Goal: Transaction & Acquisition: Purchase product/service

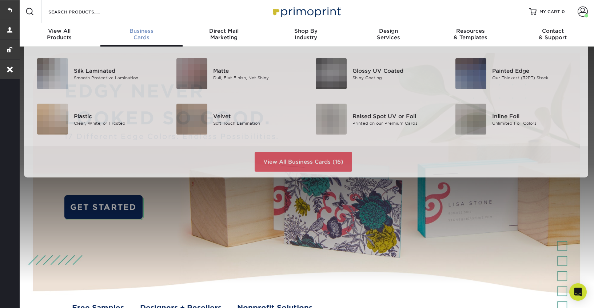
click at [136, 37] on div "Business Cards" at bounding box center [141, 34] width 82 height 13
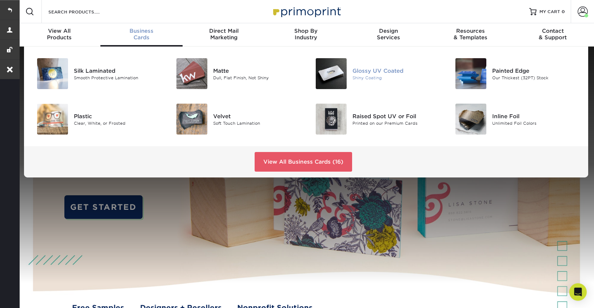
click at [378, 70] on div "Glossy UV Coated" at bounding box center [396, 71] width 88 height 8
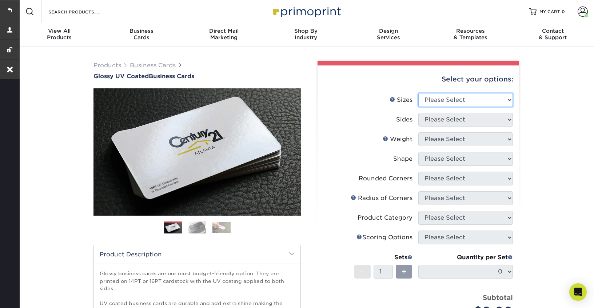
click at [463, 100] on select "Please Select 1.5" x 3.5" - Mini 1.75" x 3.5" - Mini 2" x 2" - Square 2" x 3" -…" at bounding box center [465, 100] width 95 height 14
select select "2.00x3.50"
click at [418, 93] on select "Please Select 1.5" x 3.5" - Mini 1.75" x 3.5" - Mini 2" x 2" - Square 2" x 3" -…" at bounding box center [465, 100] width 95 height 14
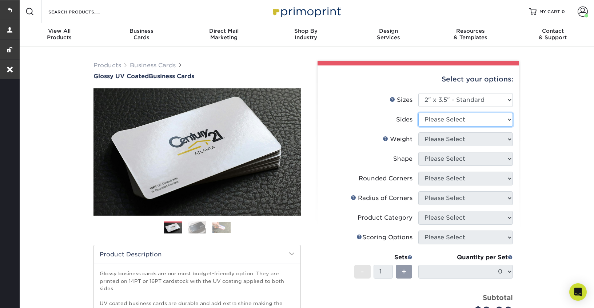
click at [454, 122] on select "Please Select Print Both Sides Print Front Only" at bounding box center [465, 120] width 95 height 14
select select "13abbda7-1d64-4f25-8bb2-c179b224825d"
click at [418, 113] on select "Please Select Print Both Sides Print Front Only" at bounding box center [465, 120] width 95 height 14
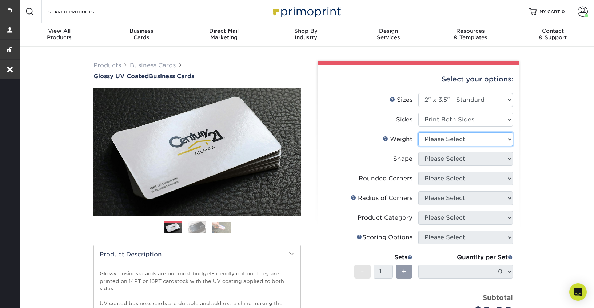
click at [449, 142] on select "Please Select 16PT 14PT" at bounding box center [465, 139] width 95 height 14
select select "16PT"
click at [418, 132] on select "Please Select 16PT 14PT" at bounding box center [465, 139] width 95 height 14
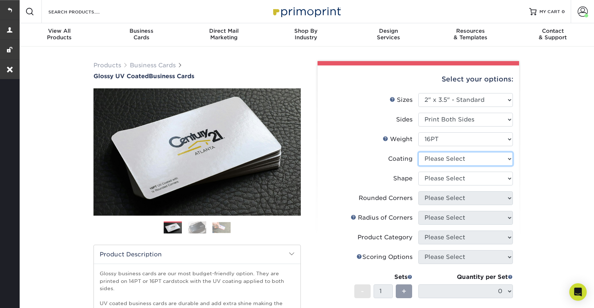
click at [449, 159] on select at bounding box center [465, 159] width 95 height 14
select select "ae367451-b2b8-45df-a344-0f05b6a12993"
click at [418, 152] on select at bounding box center [465, 159] width 95 height 14
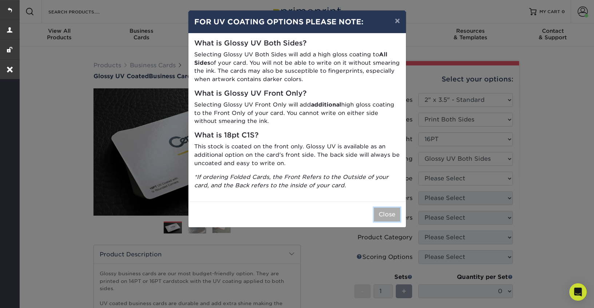
click at [384, 215] on button "Close" at bounding box center [387, 215] width 26 height 14
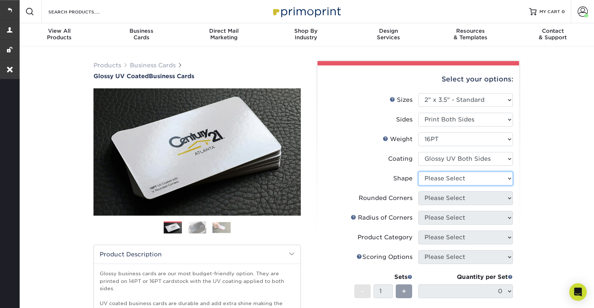
click at [462, 180] on select "Please Select Standard Oval" at bounding box center [465, 179] width 95 height 14
select select "standard"
click at [418, 172] on select "Please Select Standard Oval" at bounding box center [465, 179] width 95 height 14
click at [460, 199] on select "Please Select Yes - Round 2 Corners Yes - Round 4 Corners No" at bounding box center [465, 198] width 95 height 14
select select "0"
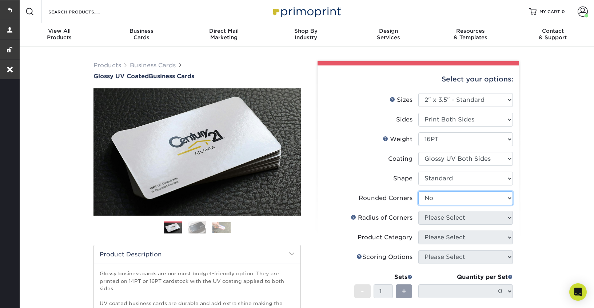
click at [418, 191] on select "Please Select Yes - Round 2 Corners Yes - Round 4 Corners No" at bounding box center [465, 198] width 95 height 14
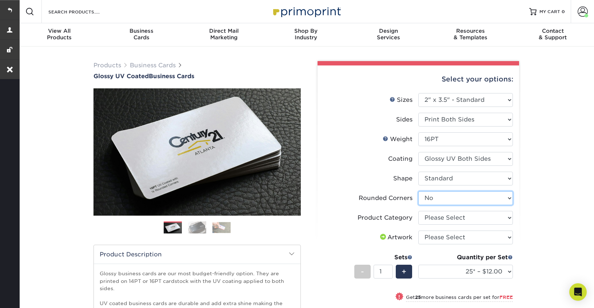
scroll to position [87, 0]
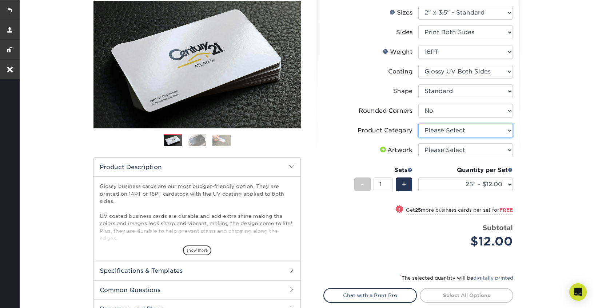
click at [461, 133] on select "Please Select Business Cards" at bounding box center [465, 131] width 95 height 14
select select "3b5148f1-0588-4f88-a218-97bcfdce65c1"
click at [418, 124] on select "Please Select Business Cards" at bounding box center [465, 131] width 95 height 14
click at [459, 150] on select "Please Select I will upload files I need a design - $100" at bounding box center [465, 150] width 95 height 14
select select "upload"
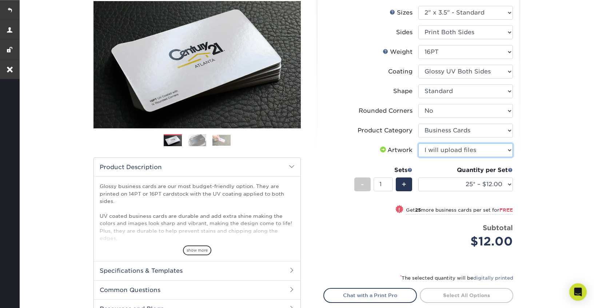
click at [418, 143] on select "Please Select I will upload files I need a design - $100" at bounding box center [465, 150] width 95 height 14
click at [457, 184] on select "25* – $12.00 50* – $12.00 100* – $12.00 250* – $21.00 500 – $42.00 1000 – $53.0…" at bounding box center [465, 184] width 95 height 14
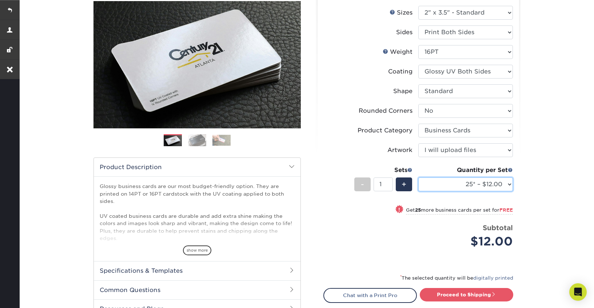
select select "250* – $21.00"
click at [418, 177] on select "25* – $12.00 50* – $12.00 100* – $12.00 250* – $21.00 500 – $42.00 1000 – $53.0…" at bounding box center [465, 184] width 95 height 14
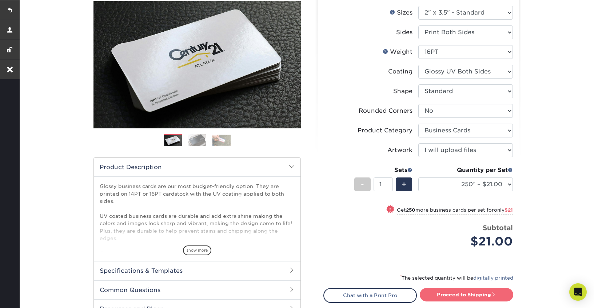
click at [451, 293] on link "Proceed to Shipping" at bounding box center [466, 294] width 93 height 13
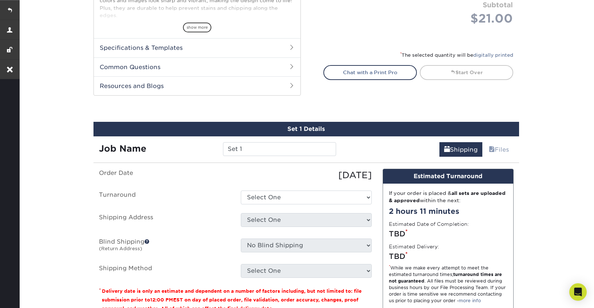
scroll to position [395, 0]
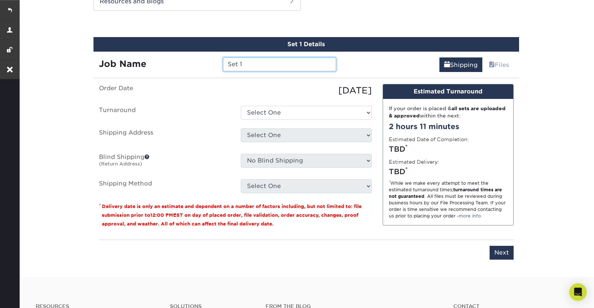
click at [257, 63] on input "Set 1" at bounding box center [279, 64] width 113 height 14
type input "[PERSON_NAME]"
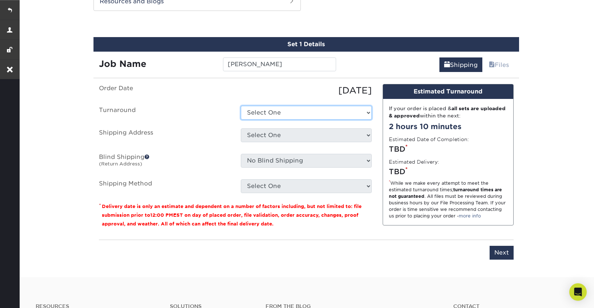
click at [260, 113] on select "Select One 2-4 Business Days 2 Day Next Business Day" at bounding box center [306, 113] width 131 height 14
select select "6166188b-2f9f-4f00-9b95-4d4d27bd6181"
click at [241, 106] on select "Select One 2-4 Business Days 2 Day Next Business Day" at bounding box center [306, 113] width 131 height 14
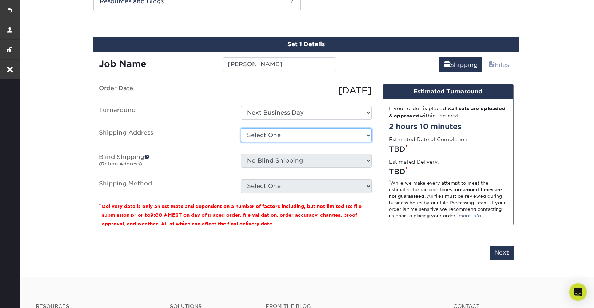
click at [278, 135] on select "Select One Business Development Manager Environmental, Health, and Safety Manag…" at bounding box center [306, 135] width 131 height 14
click at [241, 128] on select "Select One Business Development Manager Environmental, Health, and Safety Manag…" at bounding box center [306, 135] width 131 height 14
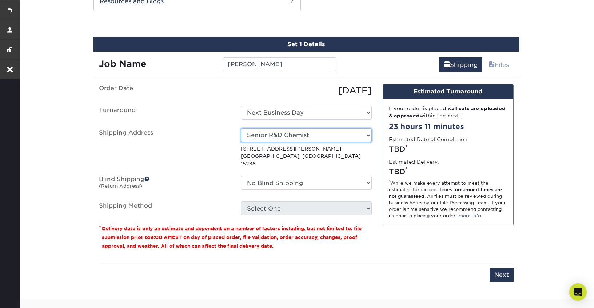
click at [360, 135] on select "Select One Business Development Manager Environmental, Health, and Safety Manag…" at bounding box center [306, 135] width 131 height 14
click at [241, 128] on select "Select One Business Development Manager Environmental, Health, and Safety Manag…" at bounding box center [306, 135] width 131 height 14
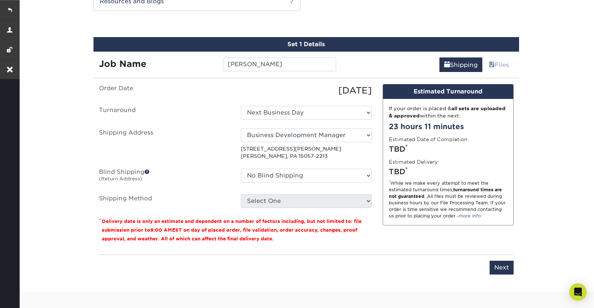
click at [219, 178] on label "Blind Shipping (Return Address)" at bounding box center [164, 177] width 142 height 17
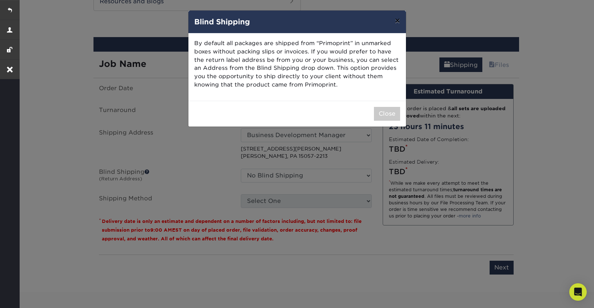
click at [396, 24] on button "×" at bounding box center [397, 21] width 17 height 20
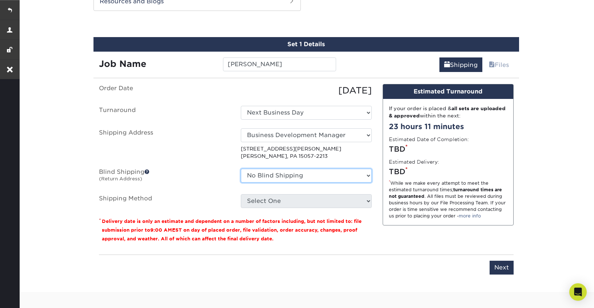
click at [324, 173] on select "No Blind Shipping Business Development Manager Environmental, Health, and Safet…" at bounding box center [306, 176] width 131 height 14
click at [241, 169] on select "No Blind Shipping Business Development Manager Environmental, Health, and Safet…" at bounding box center [306, 176] width 131 height 14
click at [196, 157] on label "Shipping Address" at bounding box center [164, 144] width 142 height 32
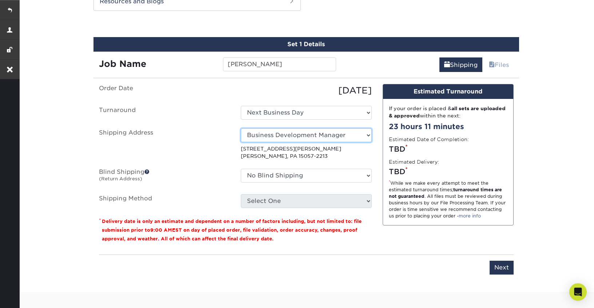
click at [272, 139] on select "Select One Business Development Manager Environmental, Health, and Safety Manag…" at bounding box center [306, 135] width 131 height 14
click at [241, 128] on select "Select One Business Development Manager Environmental, Health, and Safety Manag…" at bounding box center [306, 135] width 131 height 14
click at [273, 136] on select "Select One Business Development Manager Environmental, Health, and Safety Manag…" at bounding box center [306, 135] width 131 height 14
click at [241, 128] on select "Select One Business Development Manager Environmental, Health, and Safety Manag…" at bounding box center [306, 135] width 131 height 14
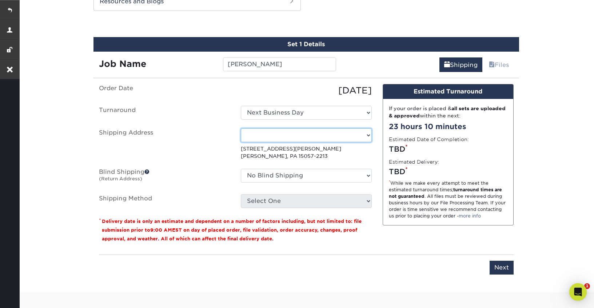
click at [306, 137] on select "Select One Business Development Manager Environmental, Health, and Safety Manag…" at bounding box center [306, 135] width 131 height 14
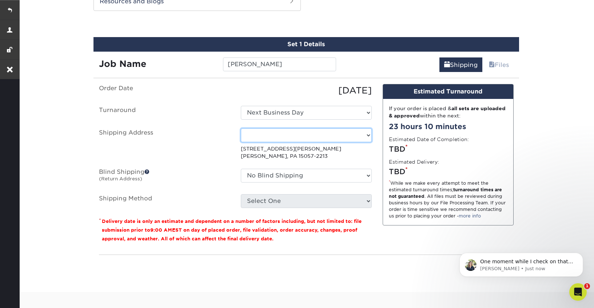
select select "256276"
click at [241, 128] on select "Select One Business Development Manager Environmental, Health, and Safety Manag…" at bounding box center [306, 135] width 131 height 14
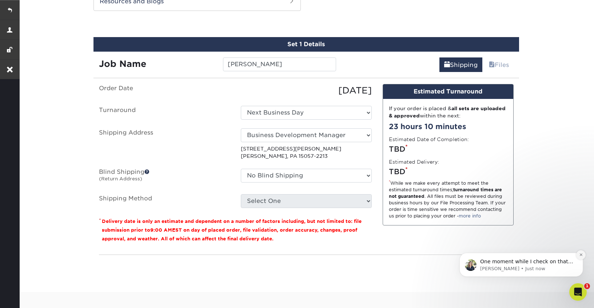
click at [582, 254] on icon "Dismiss notification" at bounding box center [581, 255] width 4 height 4
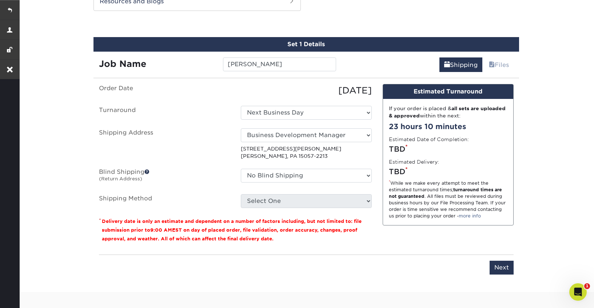
click at [328, 193] on ul "Order Date 10/10/2025 Turnaround Select One 2-4 Business Days 2 Day Next Busine…" at bounding box center [235, 146] width 273 height 124
click at [319, 177] on select "No Blind Shipping Business Development Manager Environmental, Health, and Safet…" at bounding box center [306, 176] width 131 height 14
select select "256276"
click at [241, 169] on select "No Blind Shipping Business Development Manager Environmental, Health, and Safet…" at bounding box center [306, 176] width 131 height 14
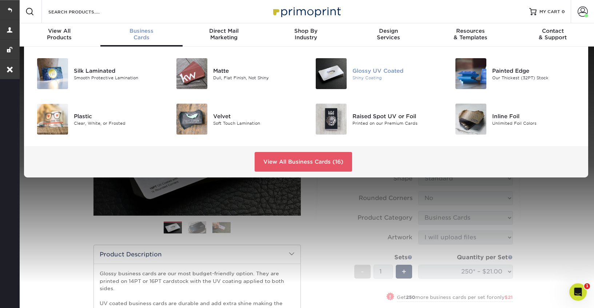
click at [372, 68] on div "Glossy UV Coated" at bounding box center [396, 71] width 88 height 8
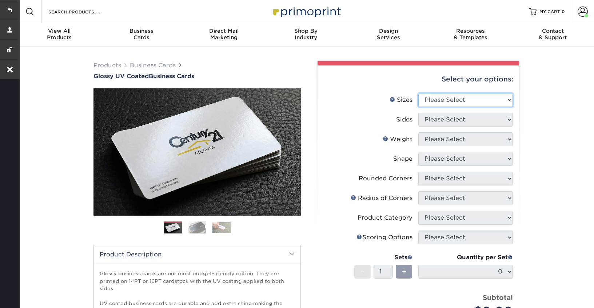
click at [458, 98] on select "Please Select 1.5" x 3.5" - Mini 1.75" x 3.5" - Mini 2" x 2" - Square 2" x 3" -…" at bounding box center [465, 100] width 95 height 14
select select "2.00x3.50"
click at [418, 93] on select "Please Select 1.5" x 3.5" - Mini 1.75" x 3.5" - Mini 2" x 2" - Square 2" x 3" -…" at bounding box center [465, 100] width 95 height 14
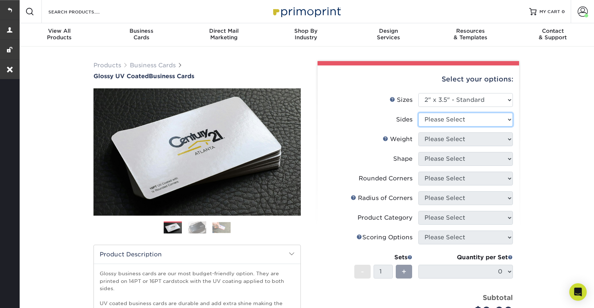
click at [452, 120] on select "Please Select Print Both Sides Print Front Only" at bounding box center [465, 120] width 95 height 14
select select "13abbda7-1d64-4f25-8bb2-c179b224825d"
click at [418, 113] on select "Please Select Print Both Sides Print Front Only" at bounding box center [465, 120] width 95 height 14
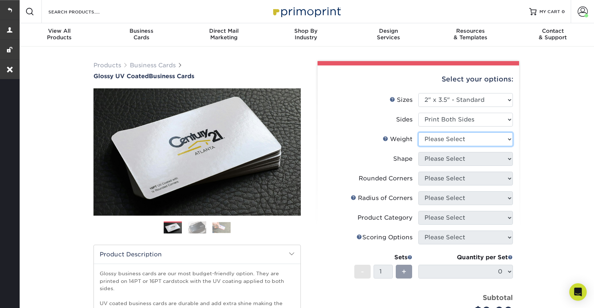
click at [448, 138] on select "Please Select 16PT 14PT" at bounding box center [465, 139] width 95 height 14
select select "16PT"
click at [418, 132] on select "Please Select 16PT 14PT" at bounding box center [465, 139] width 95 height 14
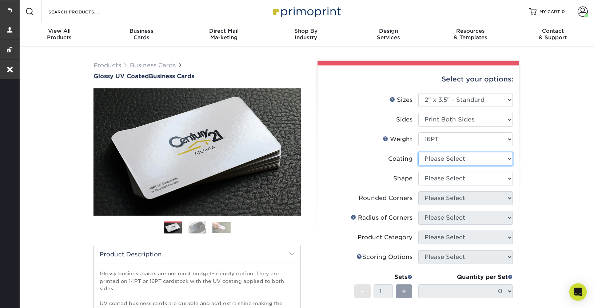
click at [448, 161] on select at bounding box center [465, 159] width 95 height 14
select select "ae367451-b2b8-45df-a344-0f05b6a12993"
click at [418, 152] on select at bounding box center [465, 159] width 95 height 14
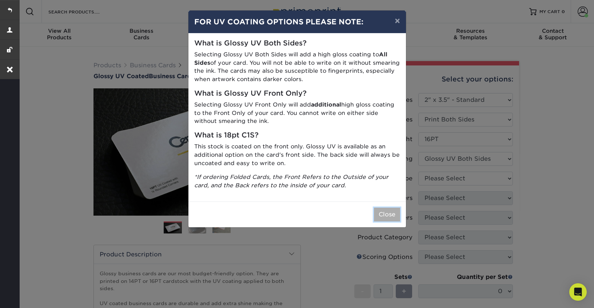
click at [389, 216] on button "Close" at bounding box center [387, 215] width 26 height 14
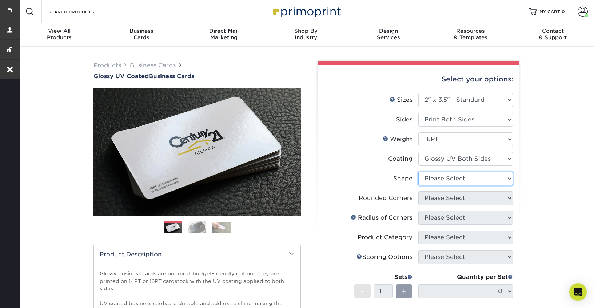
click at [480, 179] on select "Please Select Standard Oval" at bounding box center [465, 179] width 95 height 14
select select "standard"
click at [418, 172] on select "Please Select Standard Oval" at bounding box center [465, 179] width 95 height 14
click at [485, 195] on select "Please Select Yes - Round 2 Corners Yes - Round 4 Corners No" at bounding box center [465, 198] width 95 height 14
select select "0"
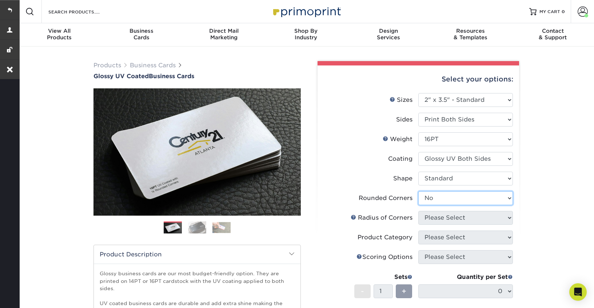
click at [418, 191] on select "Please Select Yes - Round 2 Corners Yes - Round 4 Corners No" at bounding box center [465, 198] width 95 height 14
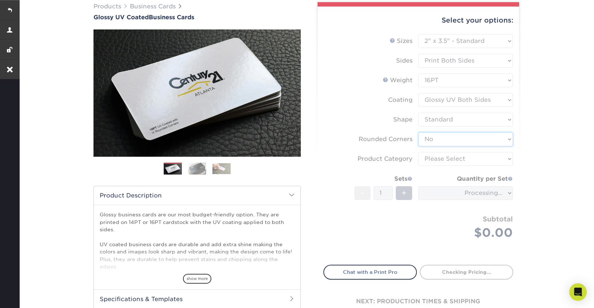
scroll to position [71, 0]
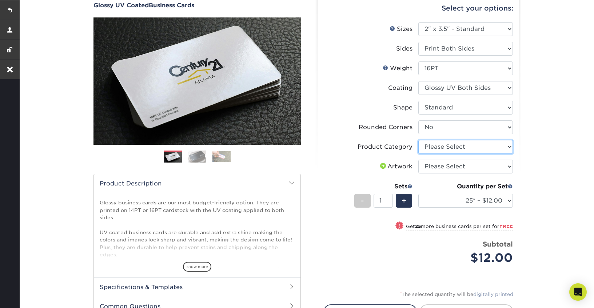
click at [504, 148] on select "Please Select Business Cards" at bounding box center [465, 147] width 95 height 14
select select "3b5148f1-0588-4f88-a218-97bcfdce65c1"
click at [418, 140] on select "Please Select Business Cards" at bounding box center [465, 147] width 95 height 14
click at [490, 164] on select "Please Select I will upload files I need a design - $100" at bounding box center [465, 167] width 95 height 14
select select "upload"
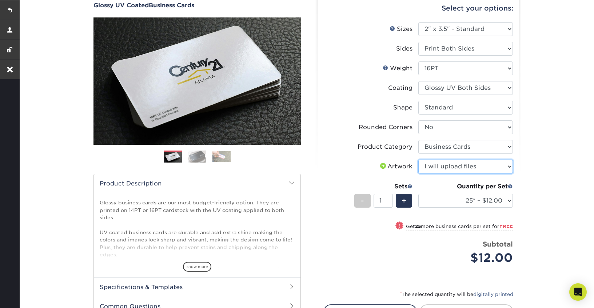
click at [418, 160] on select "Please Select I will upload files I need a design - $100" at bounding box center [465, 167] width 95 height 14
click at [473, 200] on select "25* – $12.00 50* – $12.00 100* – $12.00 250* – $21.00 500 – $42.00 1000 – $53.0…" at bounding box center [465, 201] width 95 height 14
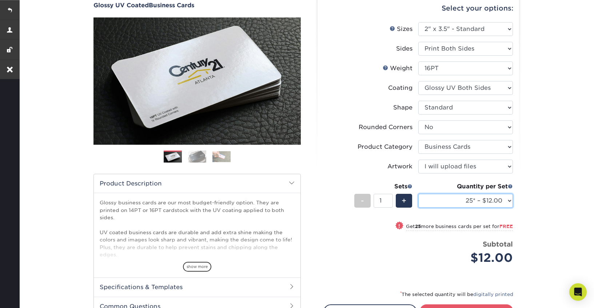
select select "250* – $21.00"
click at [418, 194] on select "25* – $12.00 50* – $12.00 100* – $12.00 250* – $21.00 500 – $42.00 1000 – $53.0…" at bounding box center [465, 201] width 95 height 14
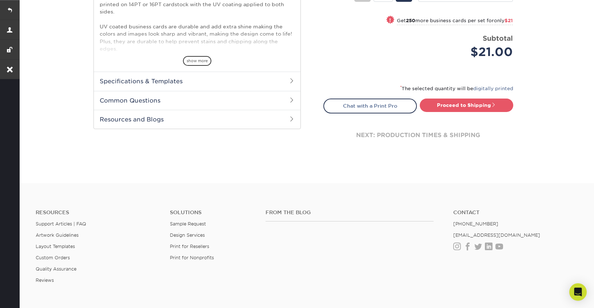
scroll to position [295, 0]
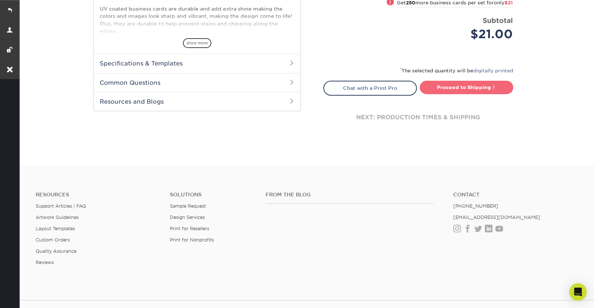
click at [481, 87] on link "Proceed to Shipping" at bounding box center [466, 87] width 93 height 13
type input "Set 1"
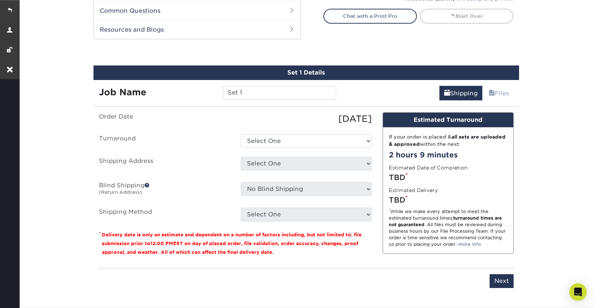
scroll to position [395, 0]
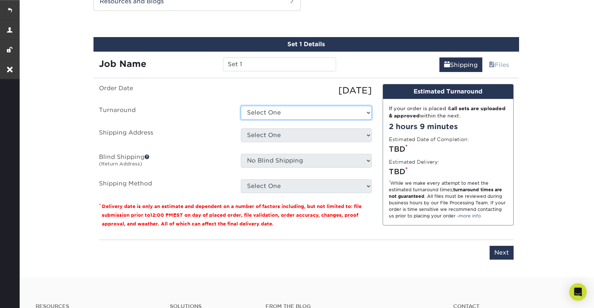
click at [296, 112] on select "Select One 2-4 Business Days 2 Day Next Business Day" at bounding box center [306, 113] width 131 height 14
select select "6166188b-2f9f-4f00-9b95-4d4d27bd6181"
click at [241, 106] on select "Select One 2-4 Business Days 2 Day Next Business Day" at bounding box center [306, 113] width 131 height 14
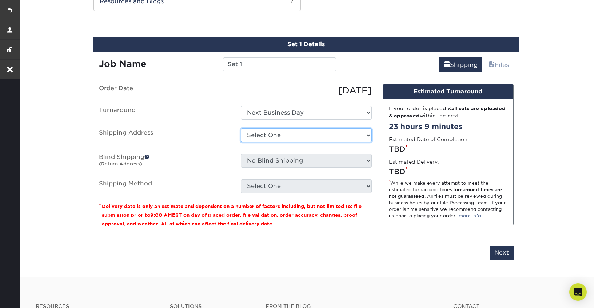
click at [344, 134] on select "Select One Business Development Manager Environmental, Health, and Safety Manag…" at bounding box center [306, 135] width 131 height 14
select select "256276"
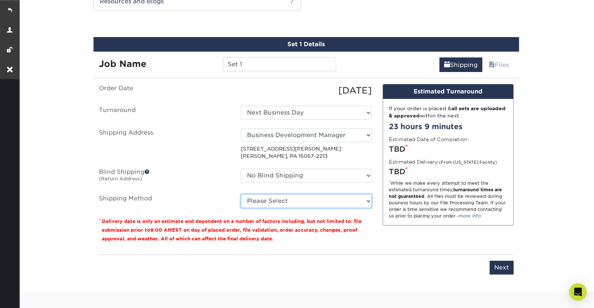
click at [362, 204] on select "Please Select Ground Shipping (+$7.84) 3 Day Shipping Service (+$18.70) 2 Day A…" at bounding box center [306, 201] width 131 height 14
select select "03"
click at [241, 194] on select "Please Select Ground Shipping (+$7.84) 3 Day Shipping Service (+$18.70) 2 Day A…" at bounding box center [306, 201] width 131 height 14
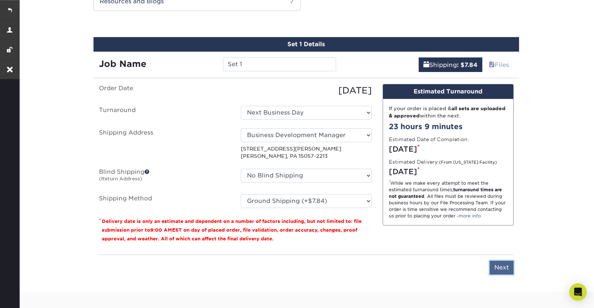
click at [497, 266] on input "Next" at bounding box center [502, 268] width 24 height 14
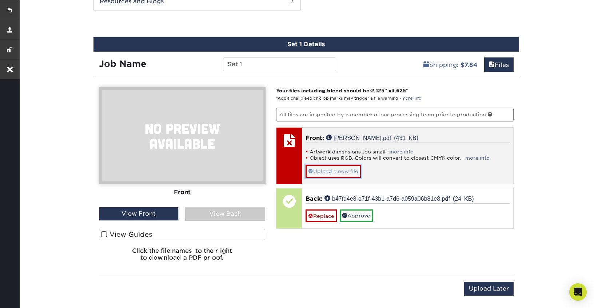
click at [333, 173] on link "Upload a new file" at bounding box center [333, 171] width 55 height 13
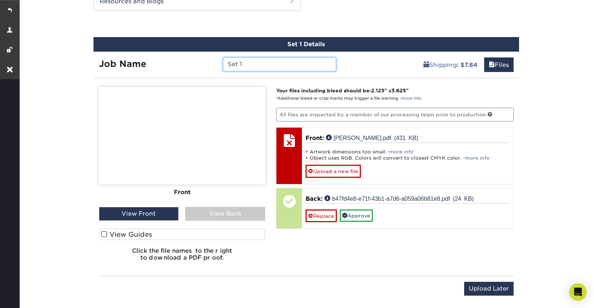
click at [243, 63] on input "Set 1" at bounding box center [279, 64] width 113 height 14
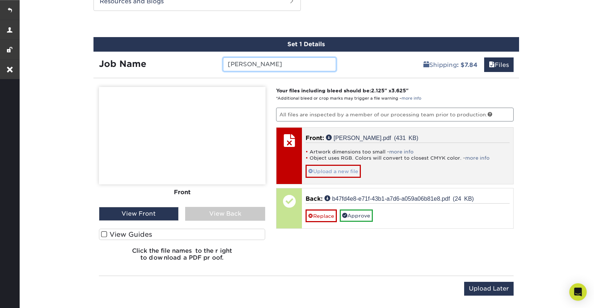
type input "[PERSON_NAME]"
click at [346, 170] on link "Upload a new file" at bounding box center [333, 171] width 55 height 13
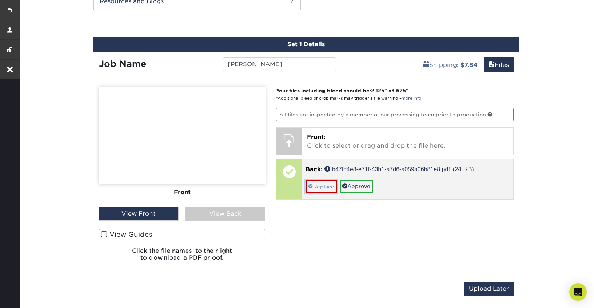
click at [324, 187] on link "Replace" at bounding box center [321, 186] width 31 height 13
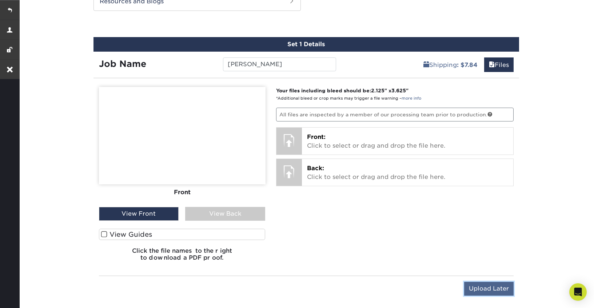
click at [491, 288] on input "Upload Later" at bounding box center [488, 289] width 49 height 14
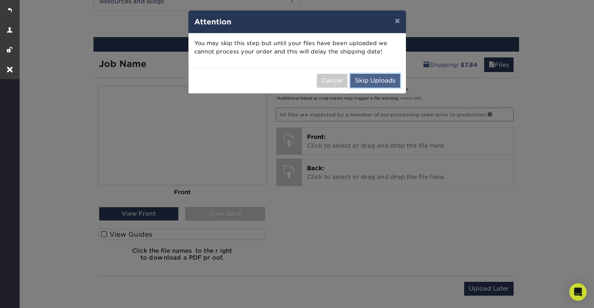
click at [376, 80] on button "Skip Uploads" at bounding box center [375, 81] width 50 height 14
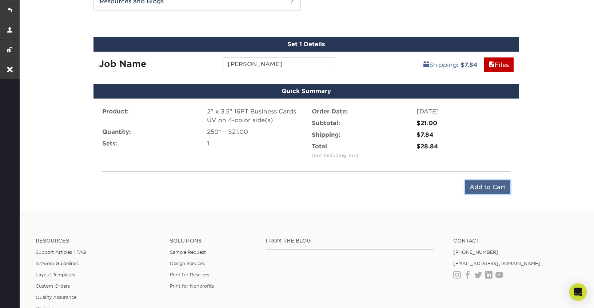
click at [483, 185] on input "Add to Cart" at bounding box center [487, 187] width 45 height 14
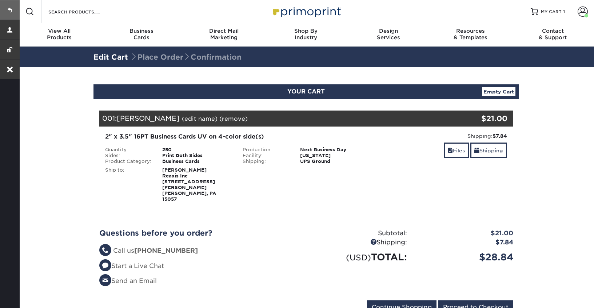
click at [9, 10] on link at bounding box center [10, 10] width 20 height 20
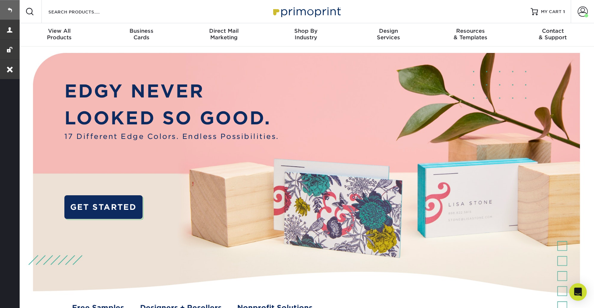
click at [16, 10] on link at bounding box center [10, 10] width 20 height 20
click at [141, 29] on span "Business" at bounding box center [141, 31] width 82 height 7
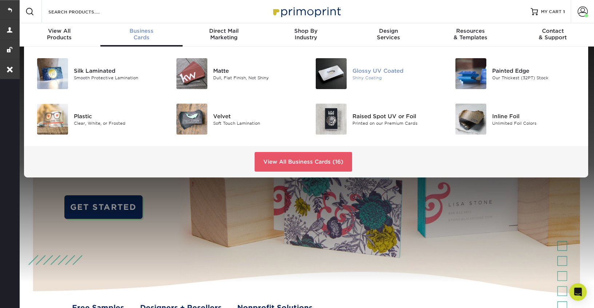
click at [376, 72] on div "Glossy UV Coated" at bounding box center [396, 71] width 88 height 8
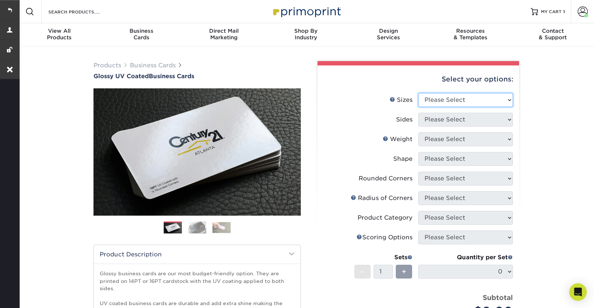
click at [466, 97] on select "Please Select 1.5" x 3.5" - Mini 1.75" x 3.5" - Mini 2" x 2" - Square 2" x 3" -…" at bounding box center [465, 100] width 95 height 14
select select "2.00x3.50"
click at [418, 93] on select "Please Select 1.5" x 3.5" - Mini 1.75" x 3.5" - Mini 2" x 2" - Square 2" x 3" -…" at bounding box center [465, 100] width 95 height 14
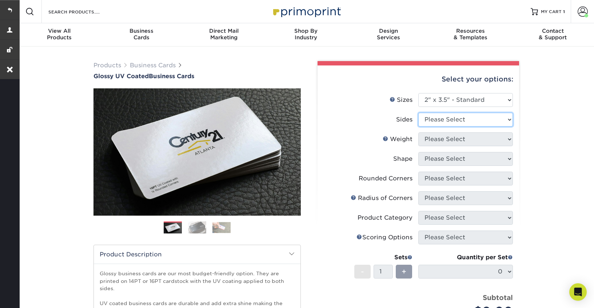
click at [445, 121] on select "Please Select Print Both Sides Print Front Only" at bounding box center [465, 120] width 95 height 14
select select "13abbda7-1d64-4f25-8bb2-c179b224825d"
click at [418, 113] on select "Please Select Print Both Sides Print Front Only" at bounding box center [465, 120] width 95 height 14
click at [442, 143] on select "Please Select" at bounding box center [465, 139] width 95 height 14
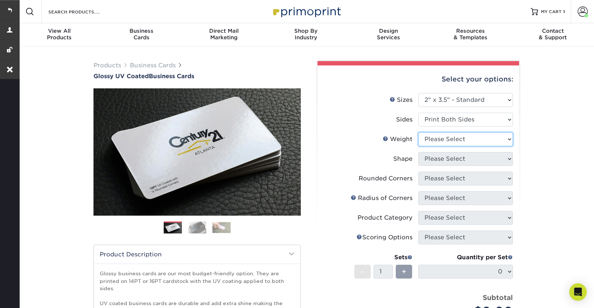
select select "16PT"
click at [418, 132] on select "Please Select 16PT 14PT" at bounding box center [465, 139] width 95 height 14
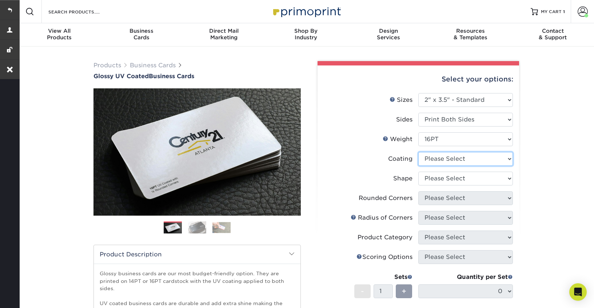
click at [443, 162] on select at bounding box center [465, 159] width 95 height 14
select select "ae367451-b2b8-45df-a344-0f05b6a12993"
click at [418, 152] on select at bounding box center [465, 159] width 95 height 14
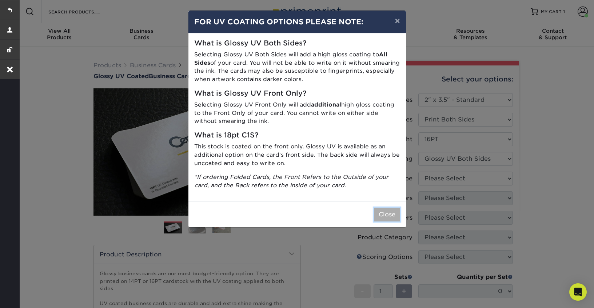
click at [385, 212] on button "Close" at bounding box center [387, 215] width 26 height 14
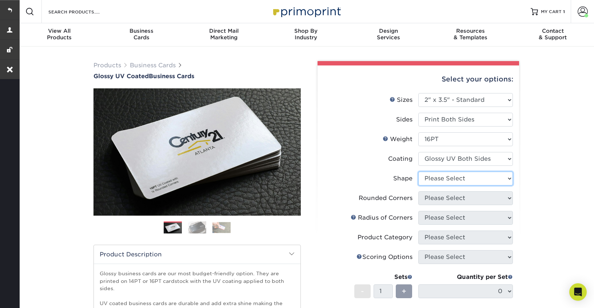
click at [462, 181] on select "Please Select Standard Oval" at bounding box center [465, 179] width 95 height 14
select select "standard"
click at [418, 172] on select "Please Select Standard Oval" at bounding box center [465, 179] width 95 height 14
click at [472, 197] on select "Please Select Yes - Round 2 Corners Yes - Round 4 Corners No" at bounding box center [465, 198] width 95 height 14
select select "0"
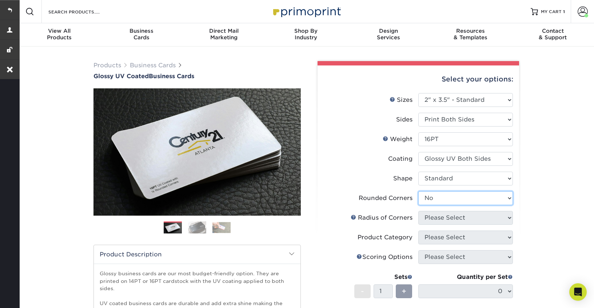
click at [418, 191] on select "Please Select Yes - Round 2 Corners Yes - Round 4 Corners No" at bounding box center [465, 198] width 95 height 14
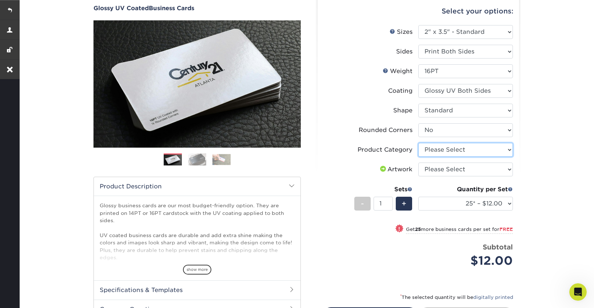
click at [450, 149] on select "Please Select Business Cards" at bounding box center [465, 150] width 95 height 14
click at [418, 143] on select "Please Select Business Cards" at bounding box center [465, 150] width 95 height 14
click at [450, 155] on select "Please Select Business Cards" at bounding box center [465, 150] width 95 height 14
select select "3b5148f1-0588-4f88-a218-97bcfdce65c1"
click at [418, 143] on select "Please Select Business Cards" at bounding box center [465, 150] width 95 height 14
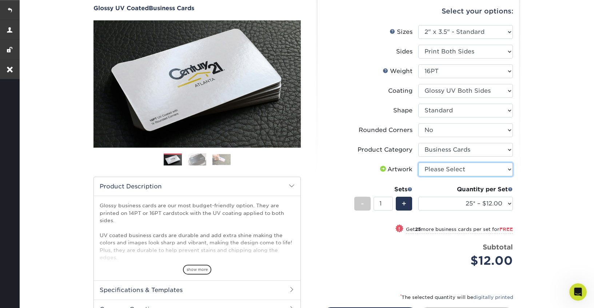
click at [447, 170] on select "Please Select I will upload files I need a design - $100" at bounding box center [465, 170] width 95 height 14
select select "upload"
click at [418, 163] on select "Please Select I will upload files I need a design - $100" at bounding box center [465, 170] width 95 height 14
click at [438, 206] on select "25* – $12.00 50* – $12.00 100* – $12.00 250* – $21.00 500 – $42.00 1000 – $53.0…" at bounding box center [465, 204] width 95 height 14
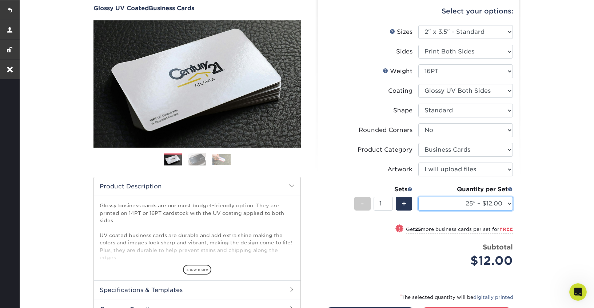
select select "500 – $42.00"
click at [418, 197] on select "25* – $12.00 50* – $12.00 100* – $12.00 250* – $21.00 500 – $42.00 1000 – $53.0…" at bounding box center [465, 204] width 95 height 14
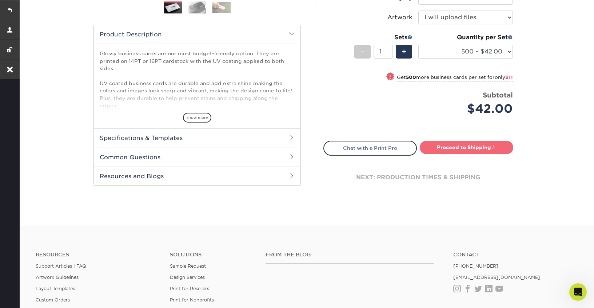
click at [462, 147] on link "Proceed to Shipping" at bounding box center [466, 147] width 93 height 13
type input "Set 1"
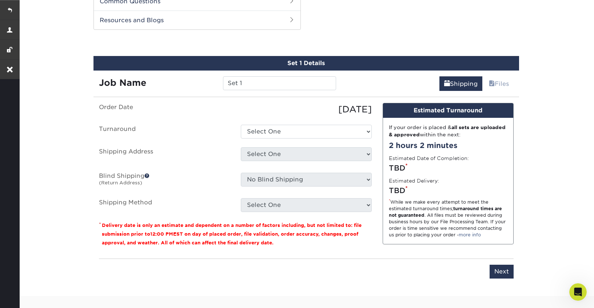
scroll to position [380, 0]
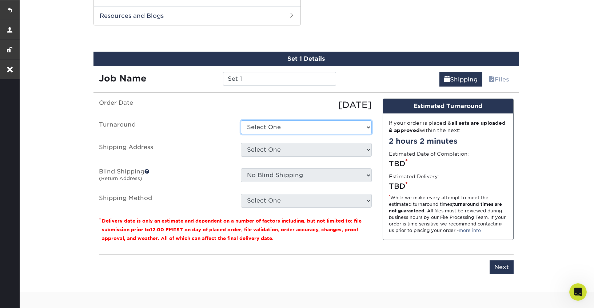
click at [276, 127] on select "Select One 2-4 Business Days 2 Day Next Business Day" at bounding box center [306, 127] width 131 height 14
select select "a162d423-fc7d-4fa3-8a25-7602e5a6d5e2"
click at [241, 120] on select "Select One 2-4 Business Days 2 Day Next Business Day" at bounding box center [306, 127] width 131 height 14
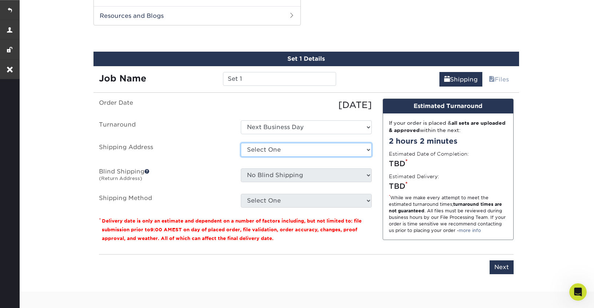
click at [308, 152] on select "Select One Business Development Manager Environmental, Health, and Safety Manag…" at bounding box center [306, 150] width 131 height 14
select select "256276"
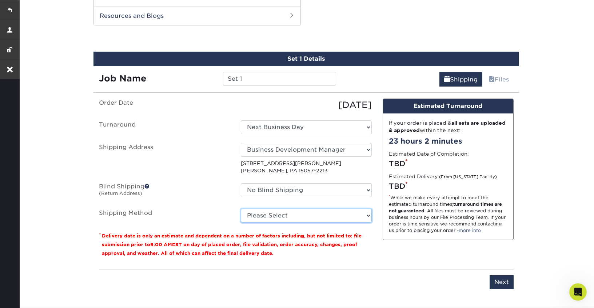
click at [280, 216] on select "Please Select Ground Shipping (+$8.96) 3 Day Shipping Service (+$18.70) 2 Day A…" at bounding box center [306, 216] width 131 height 14
select select "03"
click at [241, 209] on select "Please Select Ground Shipping (+$8.96) 3 Day Shipping Service (+$18.70) 2 Day A…" at bounding box center [306, 216] width 131 height 14
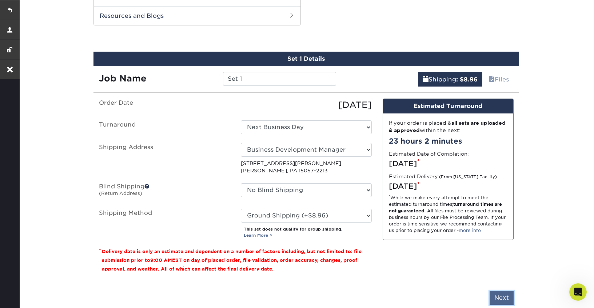
click at [507, 295] on input "Next" at bounding box center [502, 298] width 24 height 14
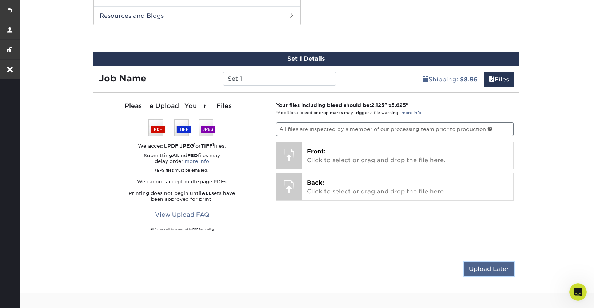
click at [484, 266] on input "Upload Later" at bounding box center [488, 269] width 49 height 14
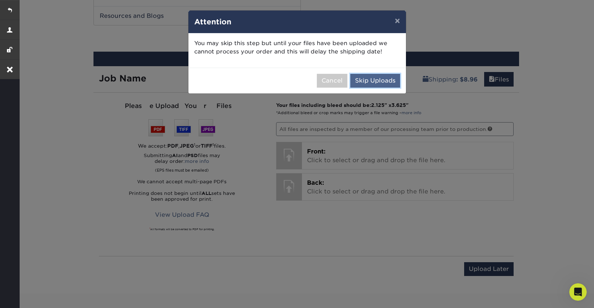
click at [376, 81] on button "Skip Uploads" at bounding box center [375, 81] width 50 height 14
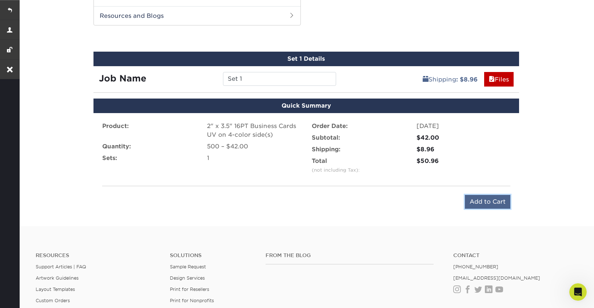
click at [487, 201] on input "Add to Cart" at bounding box center [487, 202] width 45 height 14
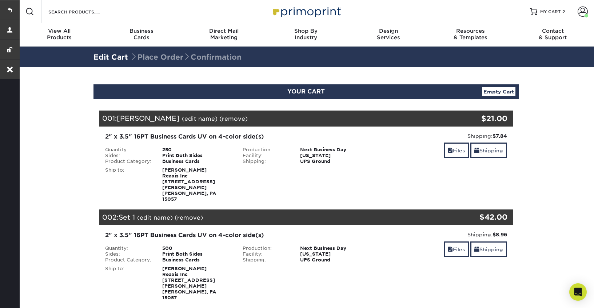
drag, startPoint x: 177, startPoint y: 119, endPoint x: 120, endPoint y: 117, distance: 57.1
click at [120, 117] on span "[PERSON_NAME]" at bounding box center [148, 118] width 63 height 8
copy span "[PERSON_NAME]"
click at [236, 120] on link "(remove)" at bounding box center [233, 118] width 28 height 7
click at [367, 119] on link "Yes" at bounding box center [368, 118] width 10 height 7
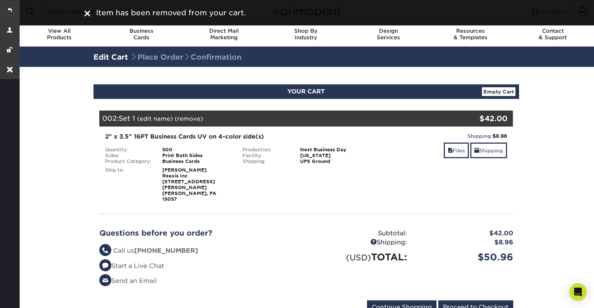
click at [158, 119] on link "(edit name)" at bounding box center [155, 118] width 36 height 7
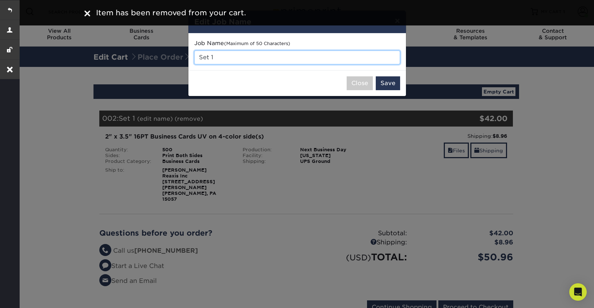
click at [244, 56] on input "Set 1" at bounding box center [297, 58] width 206 height 14
drag, startPoint x: 239, startPoint y: 57, endPoint x: 186, endPoint y: 56, distance: 53.1
click at [186, 56] on div "× Edit Job Name Job Name (Maximum of 50 Characters) Set 1 Close Save" at bounding box center [297, 154] width 594 height 308
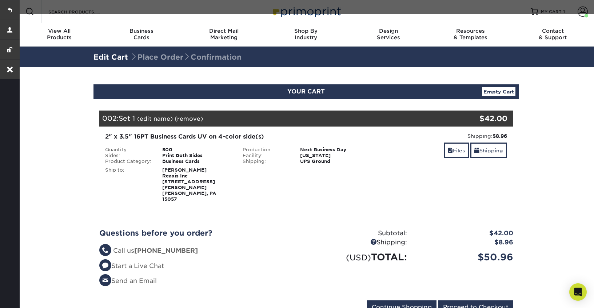
click at [158, 119] on link "(edit name)" at bounding box center [155, 118] width 36 height 7
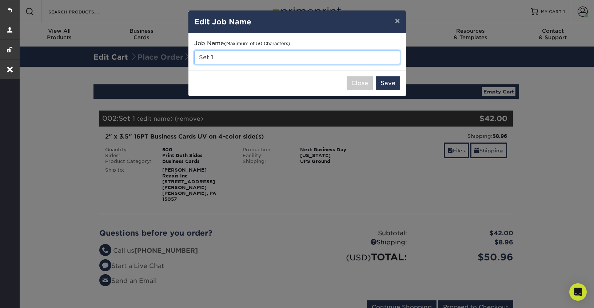
drag, startPoint x: 252, startPoint y: 58, endPoint x: 183, endPoint y: 57, distance: 69.5
click at [183, 57] on div "× Edit Job Name Job Name (Maximum of 50 Characters) Set 1 Close Save" at bounding box center [297, 154] width 594 height 308
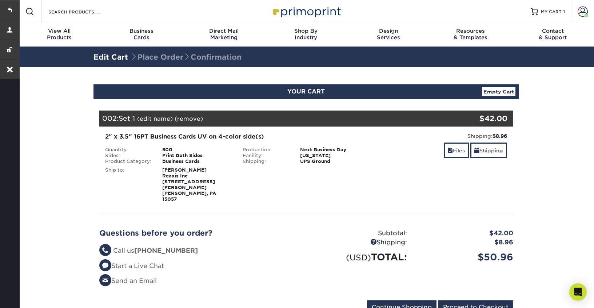
click at [157, 120] on link "(edit name)" at bounding box center [155, 118] width 36 height 7
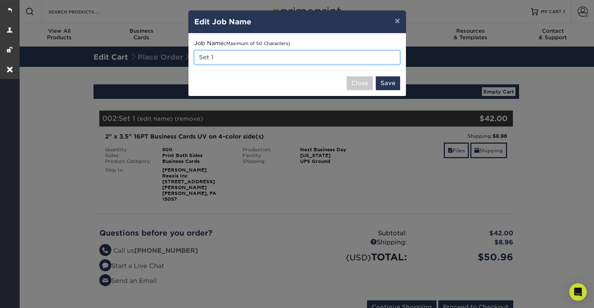
click at [280, 61] on input "Set 1" at bounding box center [297, 58] width 206 height 14
type input "S"
paste input "[PERSON_NAME]"
type input "[PERSON_NAME]"
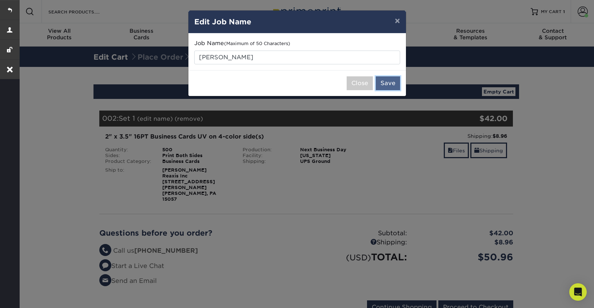
click at [390, 77] on button "Save" at bounding box center [388, 83] width 24 height 14
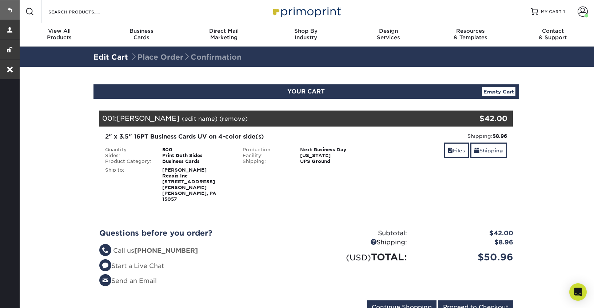
click at [13, 8] on link at bounding box center [10, 10] width 20 height 20
click at [494, 150] on link "Shipping" at bounding box center [488, 151] width 37 height 16
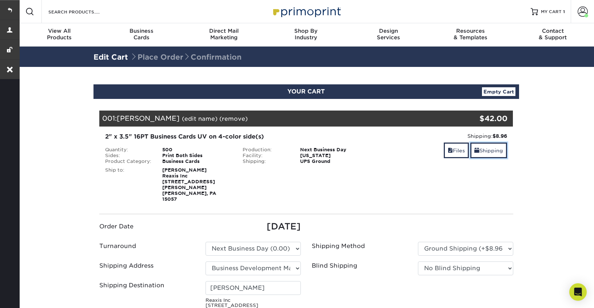
scroll to position [54, 0]
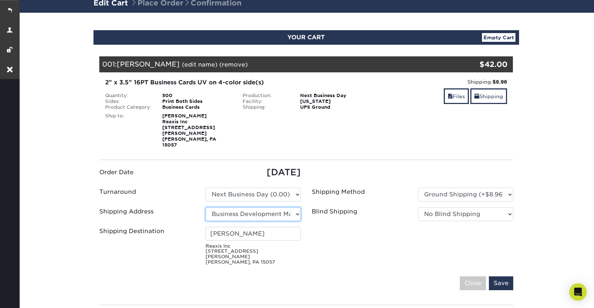
click at [290, 207] on select "Select One Business Development Manager Environmental, Health, and Safety Manag…" at bounding box center [252, 214] width 95 height 14
select select "241166"
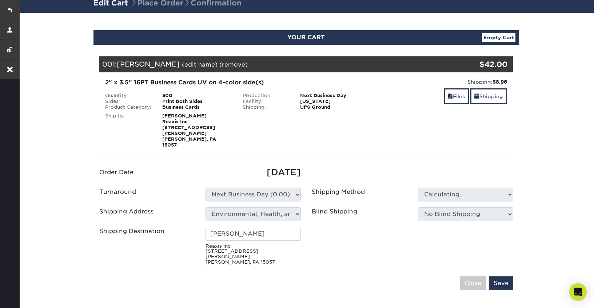
type input "[PERSON_NAME]"
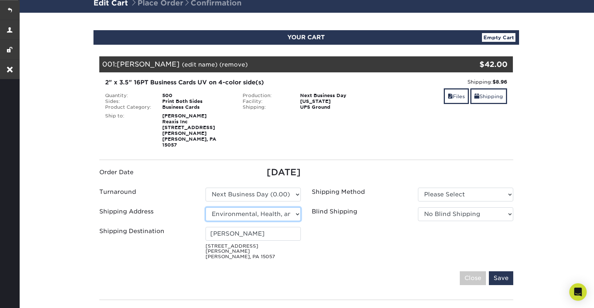
click at [295, 207] on select "Select One Business Development Manager Environmental, Health, and Safety Manag…" at bounding box center [252, 214] width 95 height 14
select select "newaddress"
click at [205, 207] on select "Select One Business Development Manager Environmental, Health, and Safety Manag…" at bounding box center [252, 214] width 95 height 14
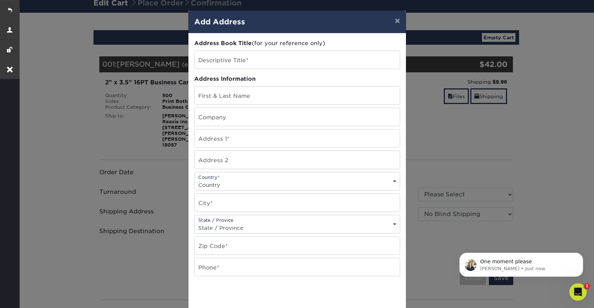
scroll to position [0, 0]
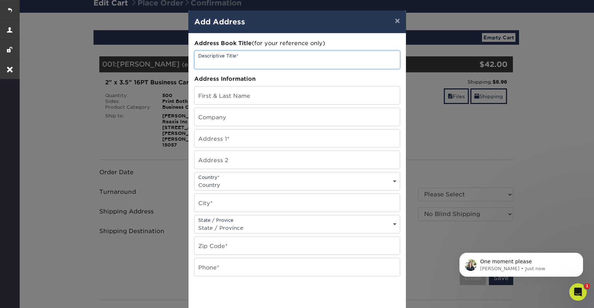
click at [235, 58] on input "text" at bounding box center [297, 60] width 205 height 18
paste input "[PERSON_NAME]"
drag, startPoint x: 248, startPoint y: 61, endPoint x: 192, endPoint y: 61, distance: 56.0
click at [192, 61] on div "Address Book Title (for your reference only) Descriptive Title* [PERSON_NAME] A…" at bounding box center [296, 196] width 217 height 326
drag, startPoint x: 250, startPoint y: 64, endPoint x: 192, endPoint y: 64, distance: 57.1
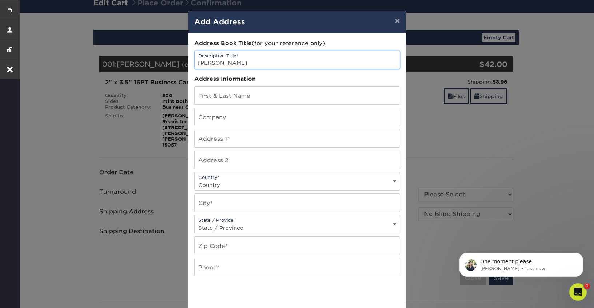
click at [192, 64] on div "Address Book Title (for your reference only) Descriptive Title* [PERSON_NAME] A…" at bounding box center [296, 196] width 217 height 326
paste input "[PERSON_NAME]"
type input "[PERSON_NAME]"
click at [221, 98] on input "text" at bounding box center [297, 96] width 205 height 18
paste input "[PERSON_NAME]"
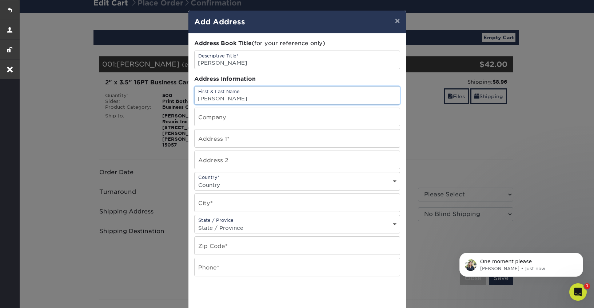
type input "[PERSON_NAME]"
click at [218, 117] on input "text" at bounding box center [297, 117] width 205 height 18
paste input "TIB Chemicals Corporation"
type input "TIB Chemicals Corporation"
click at [218, 144] on input "text" at bounding box center [297, 138] width 205 height 18
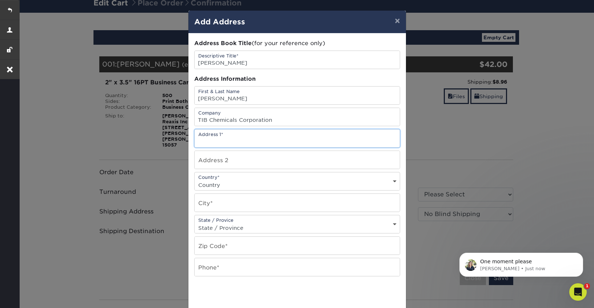
paste input "[STREET_ADDRESS][PERSON_NAME][PERSON_NAME]"
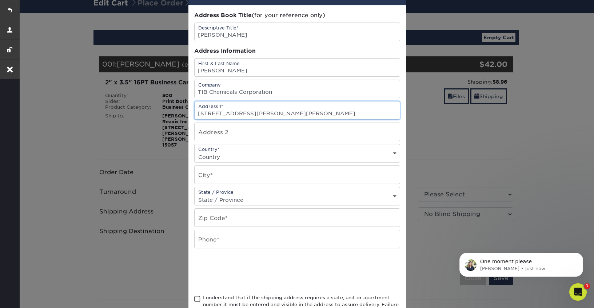
scroll to position [32, 0]
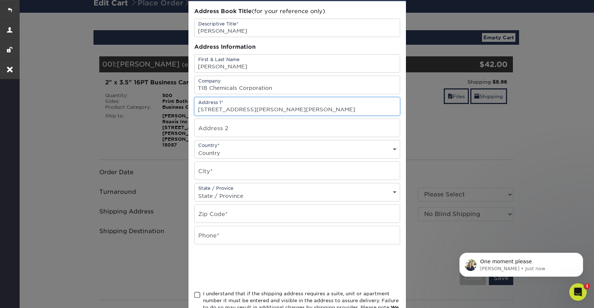
type input "[STREET_ADDRESS][PERSON_NAME][PERSON_NAME]"
click at [227, 156] on select "Country [GEOGRAPHIC_DATA] [GEOGRAPHIC_DATA] ----------------------------- [GEOG…" at bounding box center [297, 153] width 205 height 11
select select "US"
click at [195, 148] on select "Country [GEOGRAPHIC_DATA] [GEOGRAPHIC_DATA] ----------------------------- [GEOG…" at bounding box center [297, 153] width 205 height 11
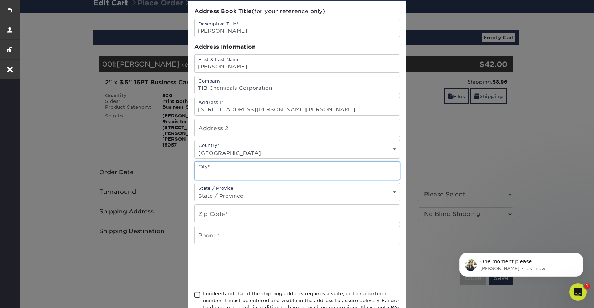
click at [222, 171] on input "text" at bounding box center [297, 171] width 205 height 18
type input "[PERSON_NAME]"
select select "PA"
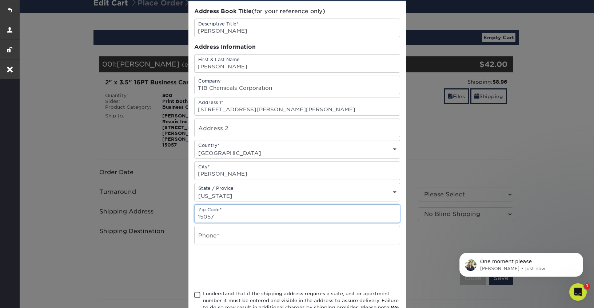
type input "15057"
type input "n/a"
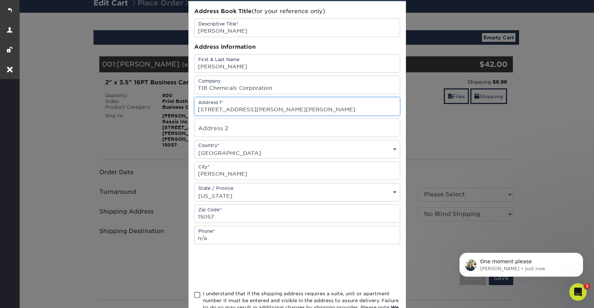
scroll to position [0, 0]
drag, startPoint x: 250, startPoint y: 111, endPoint x: 312, endPoint y: 112, distance: 61.8
click at [312, 112] on input "[STREET_ADDRESS][PERSON_NAME][PERSON_NAME]" at bounding box center [297, 106] width 205 height 18
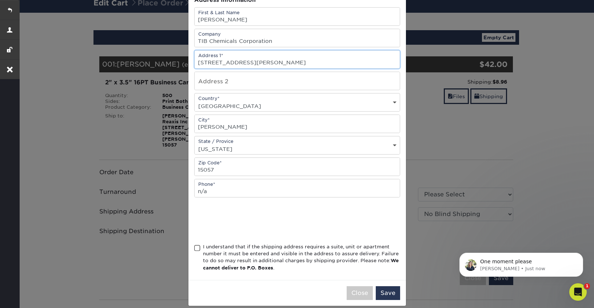
scroll to position [87, 0]
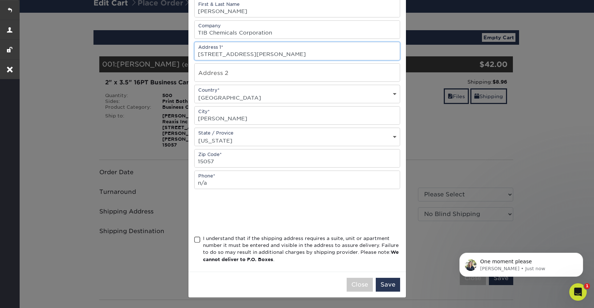
type input "[STREET_ADDRESS][PERSON_NAME]"
click at [197, 240] on span at bounding box center [197, 239] width 6 height 7
click at [0, 0] on input "I understand that if the shipping address requires a suite, unit or apartment n…" at bounding box center [0, 0] width 0 height 0
click at [383, 285] on button "Save" at bounding box center [388, 285] width 24 height 14
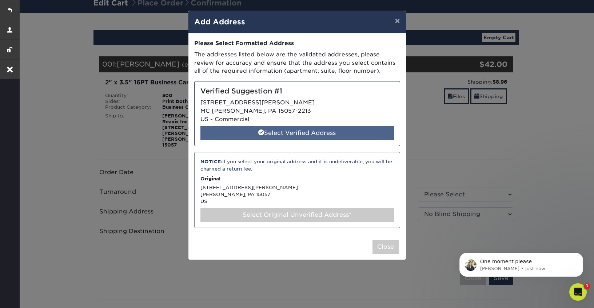
click at [285, 134] on div "Select Verified Address" at bounding box center [296, 133] width 193 height 14
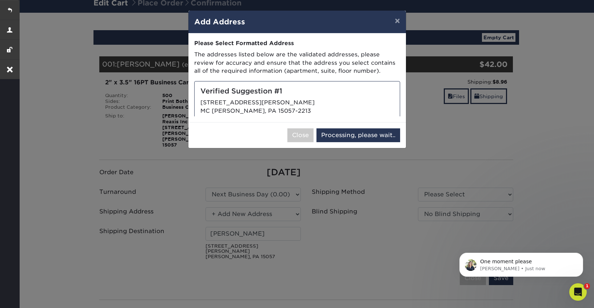
select select "286853"
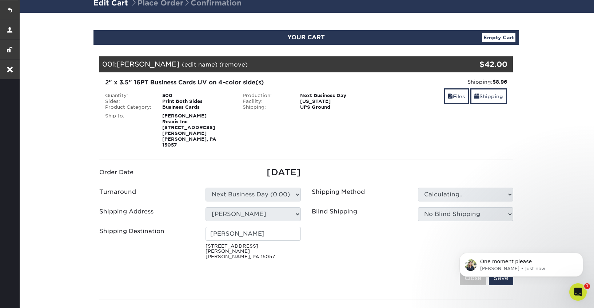
type input "[PERSON_NAME]"
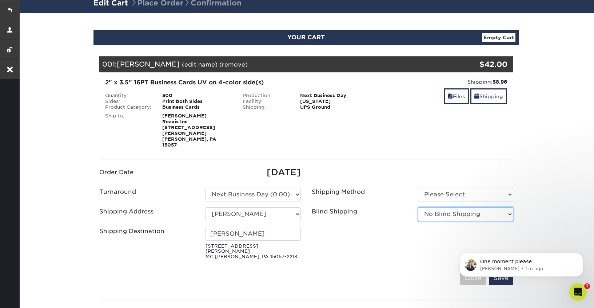
click at [442, 207] on select "No Blind Shipping Business Development Manager Environmental, Health, and Safet…" at bounding box center [465, 214] width 95 height 14
click at [418, 207] on select "No Blind Shipping Business Development Manager Environmental, Health, and Safet…" at bounding box center [465, 214] width 95 height 14
click at [441, 188] on select "Please Select Ground Shipping (+$8.96) 3 Day Shipping Service (+$18.70)" at bounding box center [465, 195] width 95 height 14
select select "03"
click at [418, 188] on select "Please Select Ground Shipping (+$8.96) 3 Day Shipping Service (+$18.70)" at bounding box center [465, 195] width 95 height 14
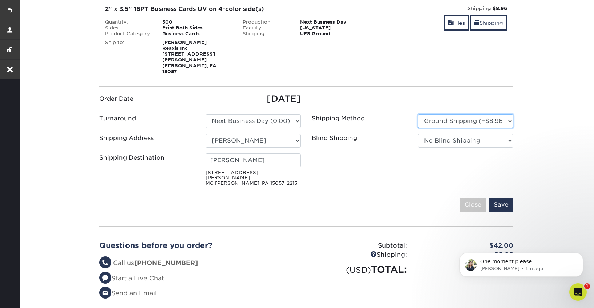
scroll to position [127, 0]
click at [501, 198] on input "Save" at bounding box center [501, 205] width 24 height 14
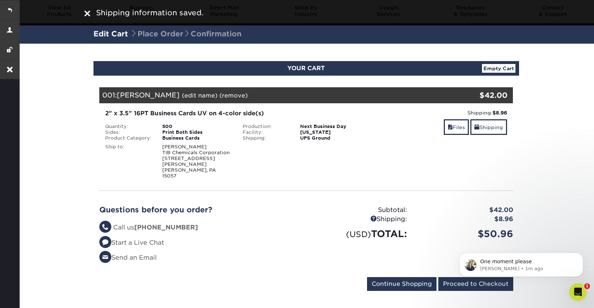
scroll to position [15, 0]
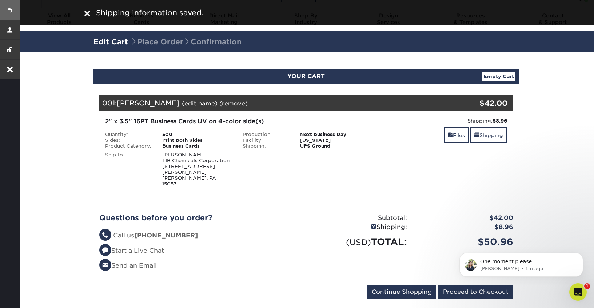
click at [12, 9] on link at bounding box center [10, 10] width 20 height 20
